Goal: Information Seeking & Learning: Learn about a topic

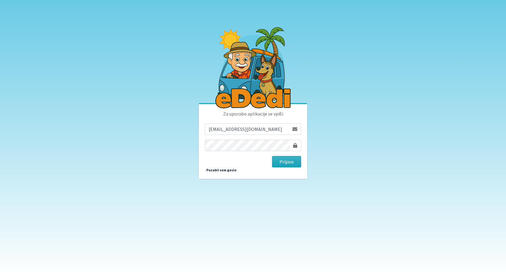
click at [341, 150] on body "Za uporabo aplikacije se vpiši jernej.opeka@gmail.com Prijava Pozabil sem geslo" at bounding box center [253, 138] width 506 height 276
click at [291, 158] on button "Prijava" at bounding box center [286, 161] width 29 height 11
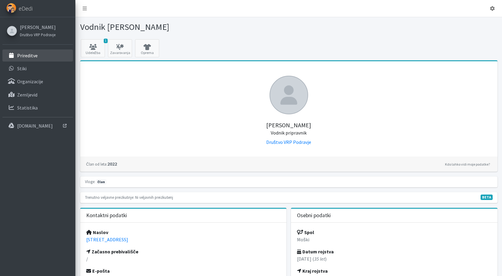
click at [29, 57] on p "Prireditve" at bounding box center [27, 55] width 20 height 6
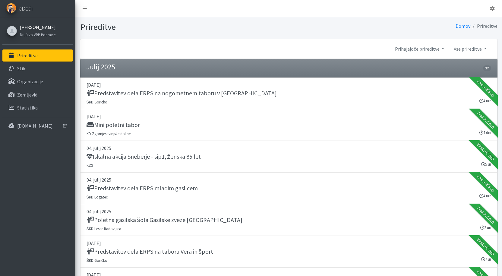
click at [31, 26] on link "[PERSON_NAME]" at bounding box center [38, 26] width 36 height 7
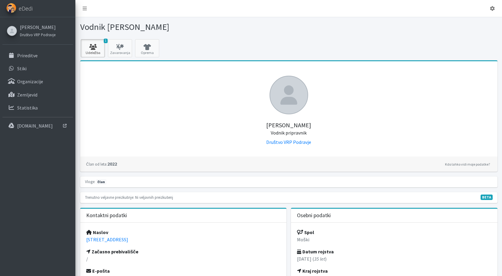
click at [90, 49] on icon at bounding box center [93, 47] width 20 height 6
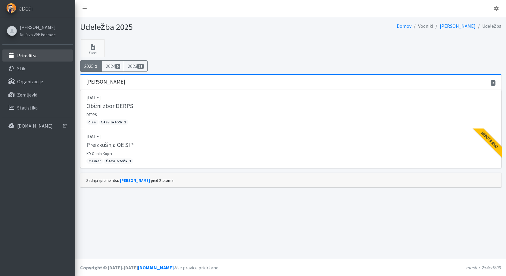
click at [30, 56] on p "Prireditve" at bounding box center [27, 55] width 20 height 6
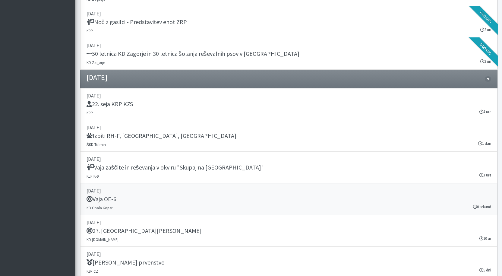
scroll to position [934, 0]
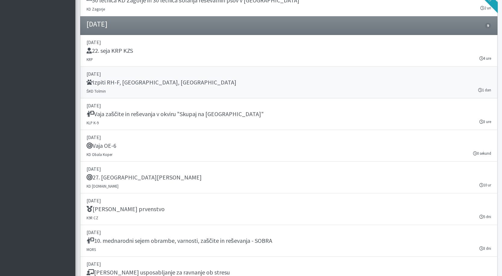
click at [409, 78] on link "06. september 2025 Izpiti RH-F, FL, MT ŠKD Tolmin 1 dan" at bounding box center [288, 83] width 417 height 32
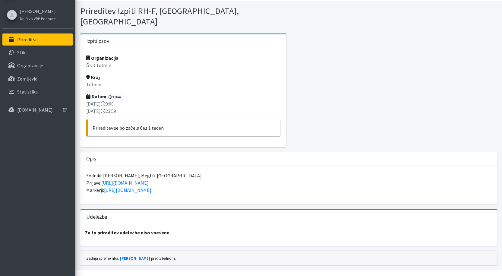
scroll to position [17, 0]
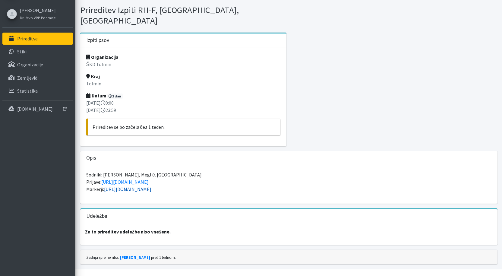
click at [120, 186] on link "https://forms.gle/zGup5q49sDLhuUk4A" at bounding box center [127, 189] width 47 height 6
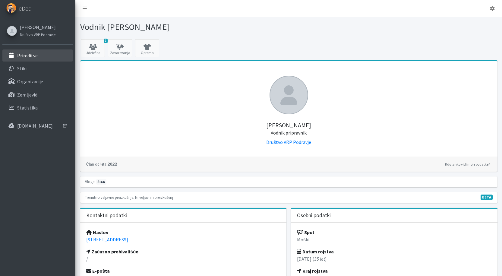
click at [23, 55] on p "Prireditve" at bounding box center [27, 55] width 20 height 6
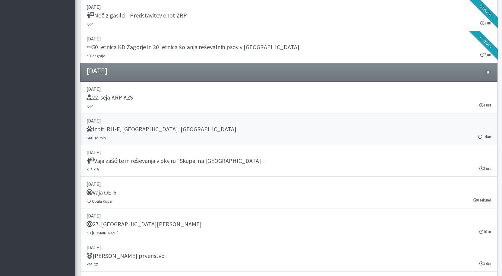
scroll to position [934, 0]
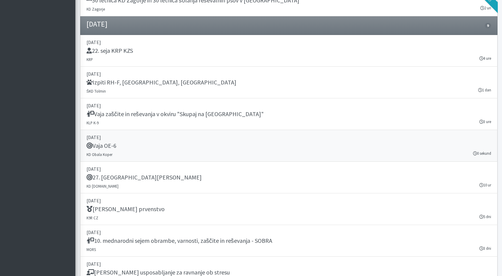
click at [130, 145] on div "Vaja OE-6" at bounding box center [288, 146] width 404 height 8
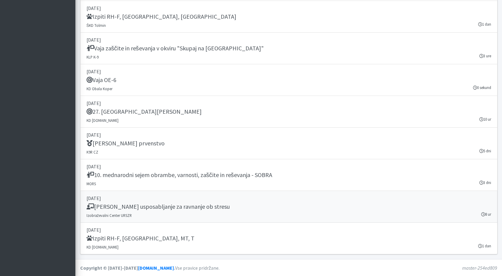
scroll to position [1000, 0]
click at [191, 106] on p "13. september 2025" at bounding box center [288, 102] width 404 height 7
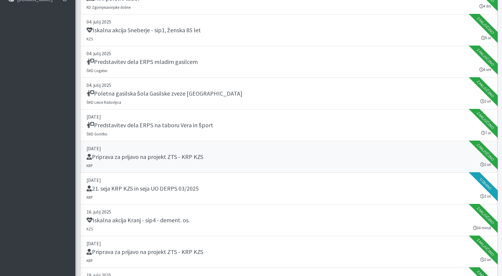
scroll to position [0, 0]
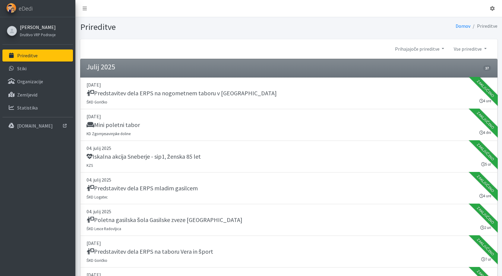
click at [29, 24] on link "[PERSON_NAME]" at bounding box center [38, 26] width 36 height 7
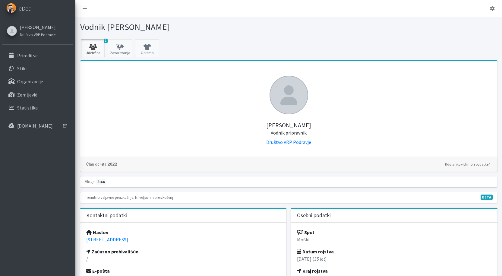
click at [94, 49] on icon at bounding box center [93, 47] width 20 height 6
click at [117, 48] on icon at bounding box center [120, 47] width 20 height 6
click at [94, 49] on icon at bounding box center [93, 47] width 20 height 6
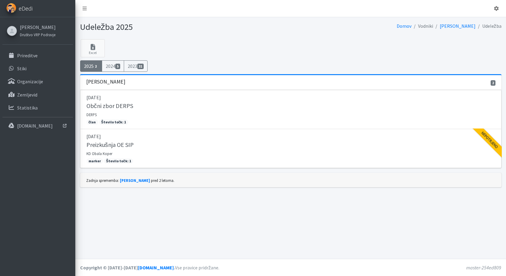
click at [26, 11] on span "eDedi" at bounding box center [26, 8] width 14 height 9
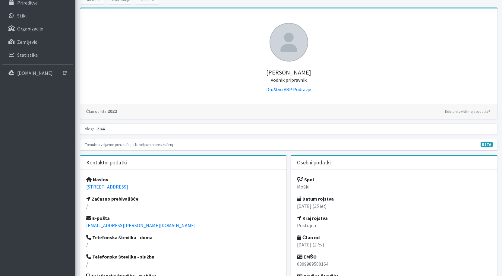
scroll to position [43, 0]
